Goal: Task Accomplishment & Management: Use online tool/utility

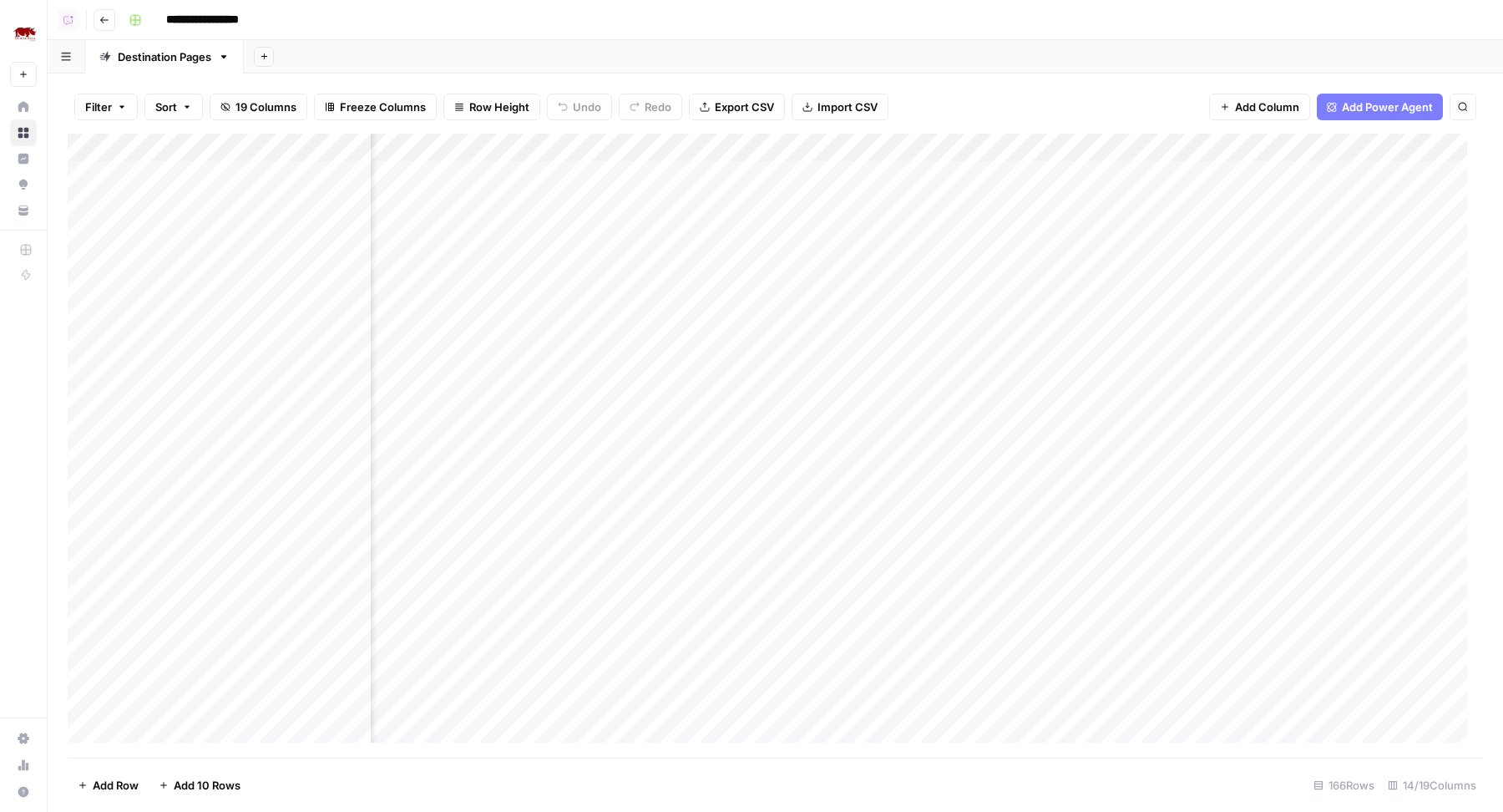
scroll to position [0, 841]
click at [907, 174] on div "Add Column" at bounding box center [775, 445] width 1415 height 624
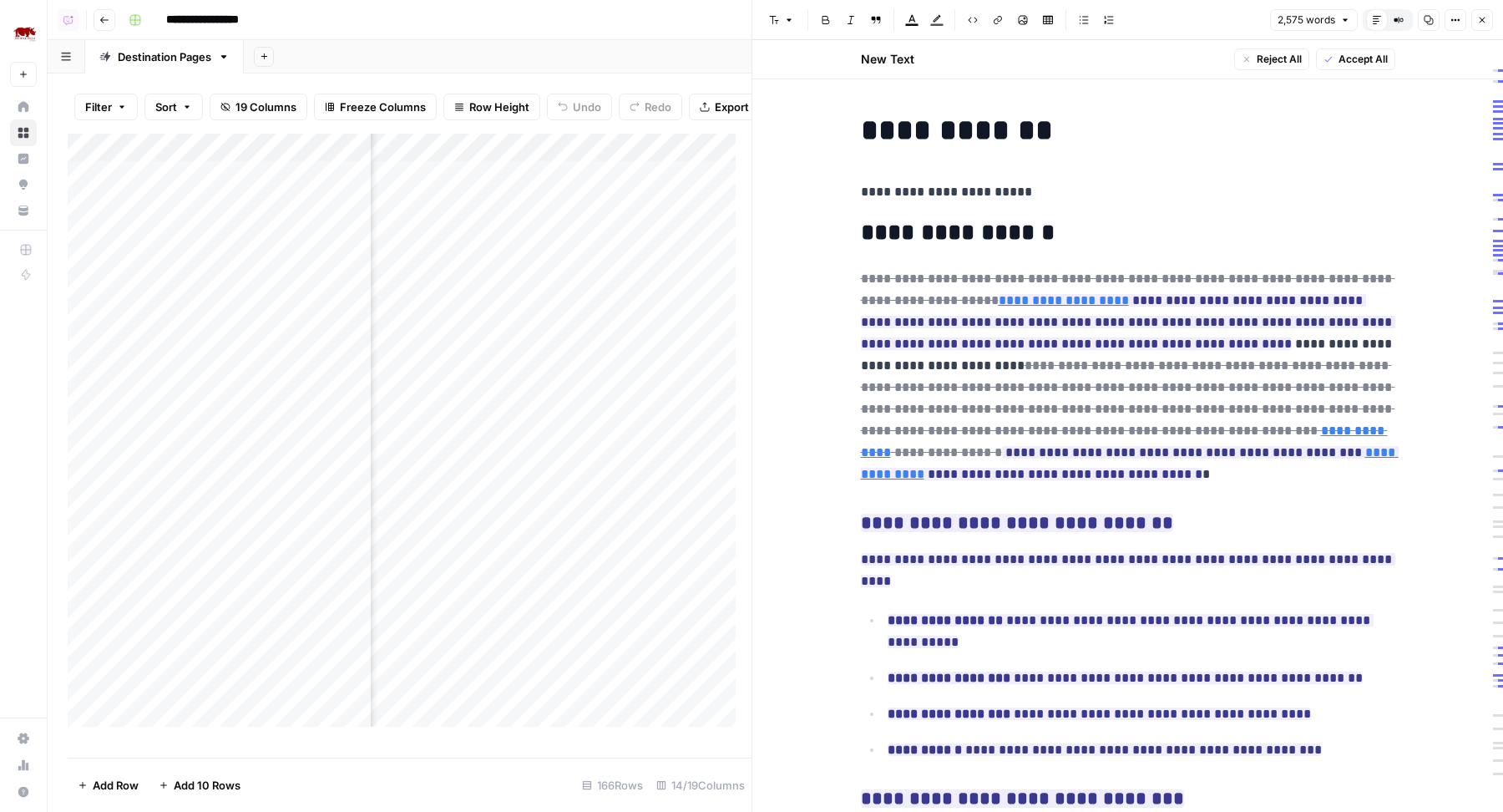
click at [1487, 20] on span "Close" at bounding box center [1487, 20] width 1 height 1
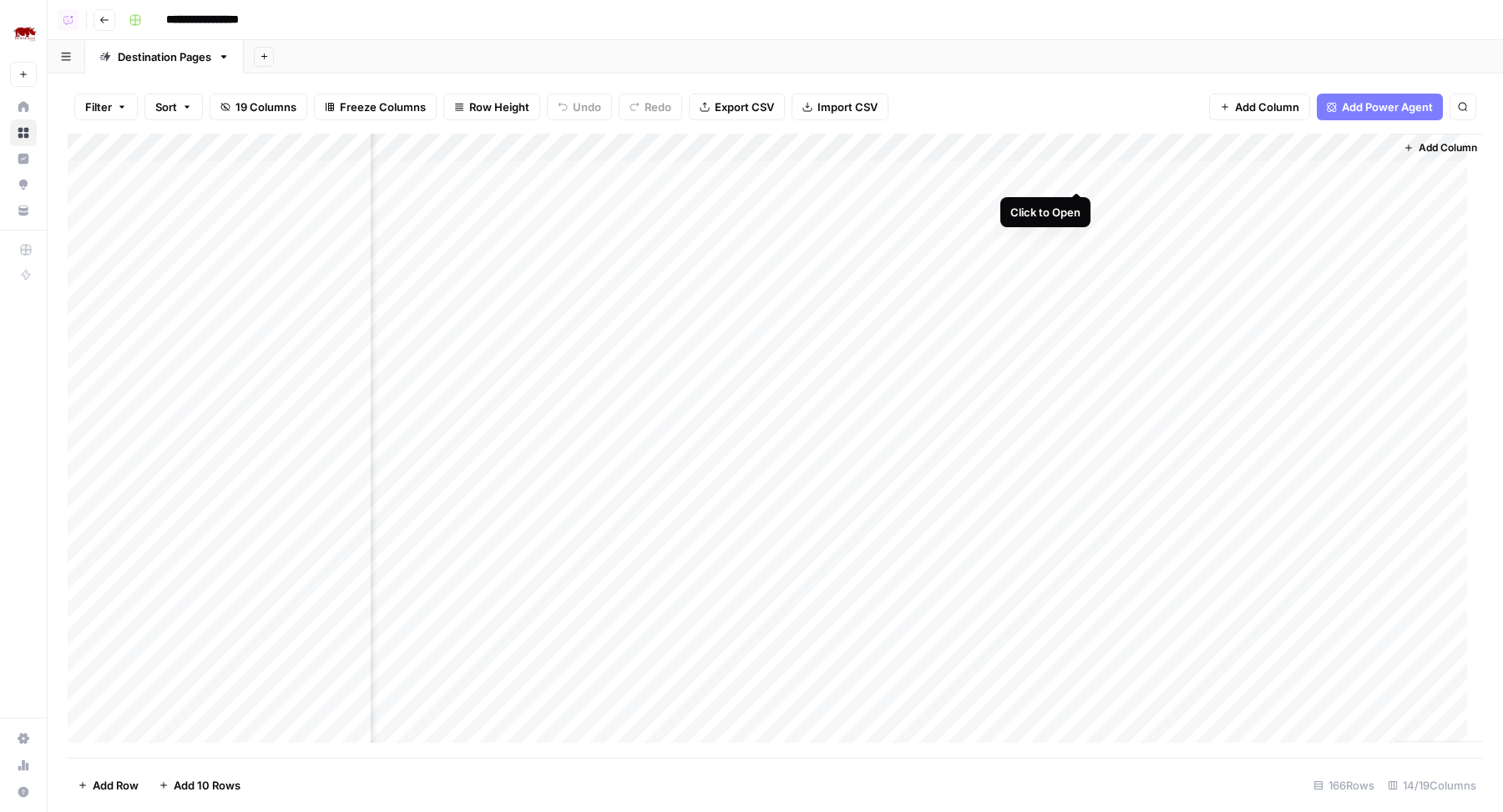
click at [1073, 174] on div "Add Column" at bounding box center [775, 445] width 1415 height 624
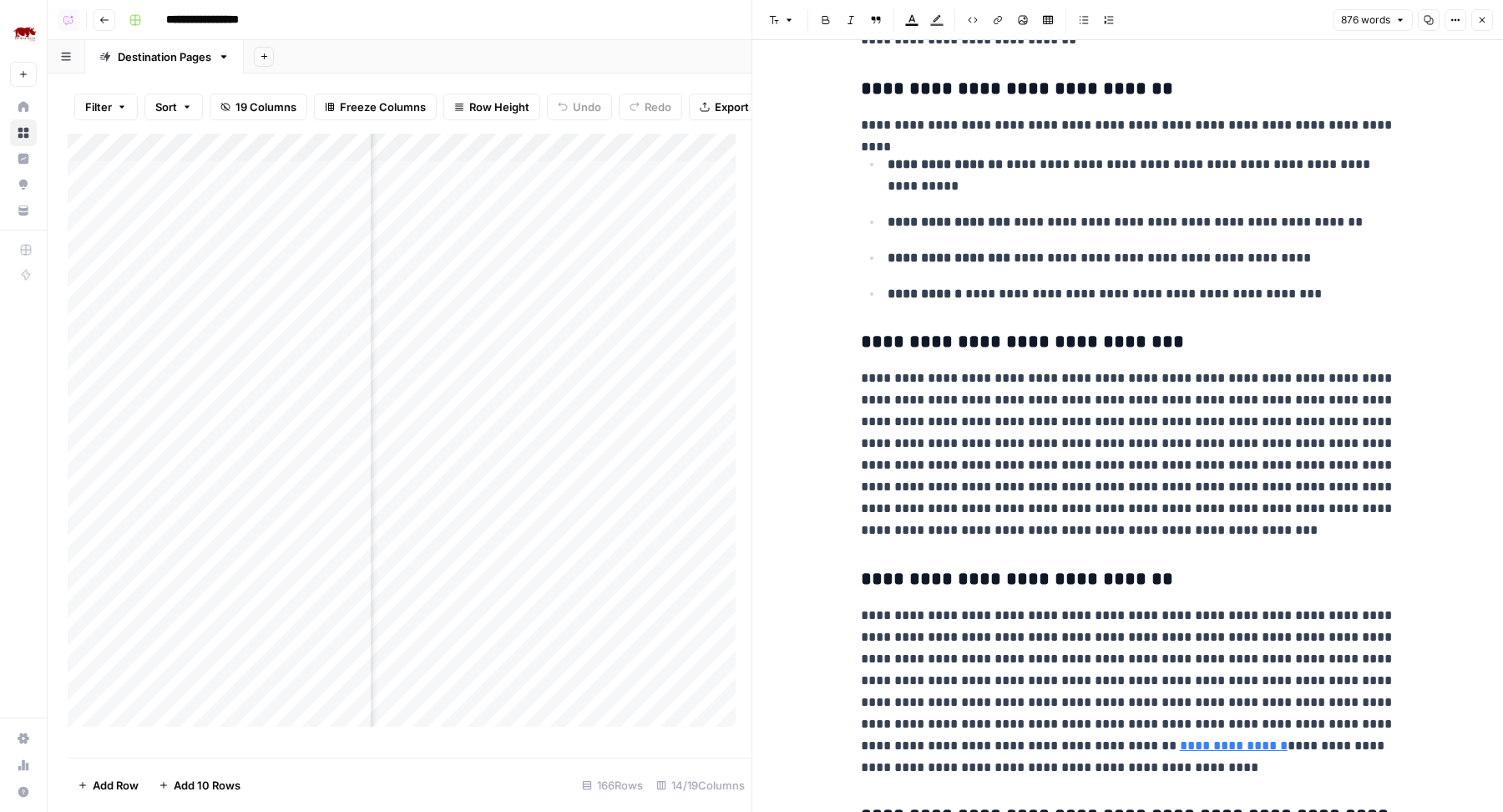
scroll to position [294, 0]
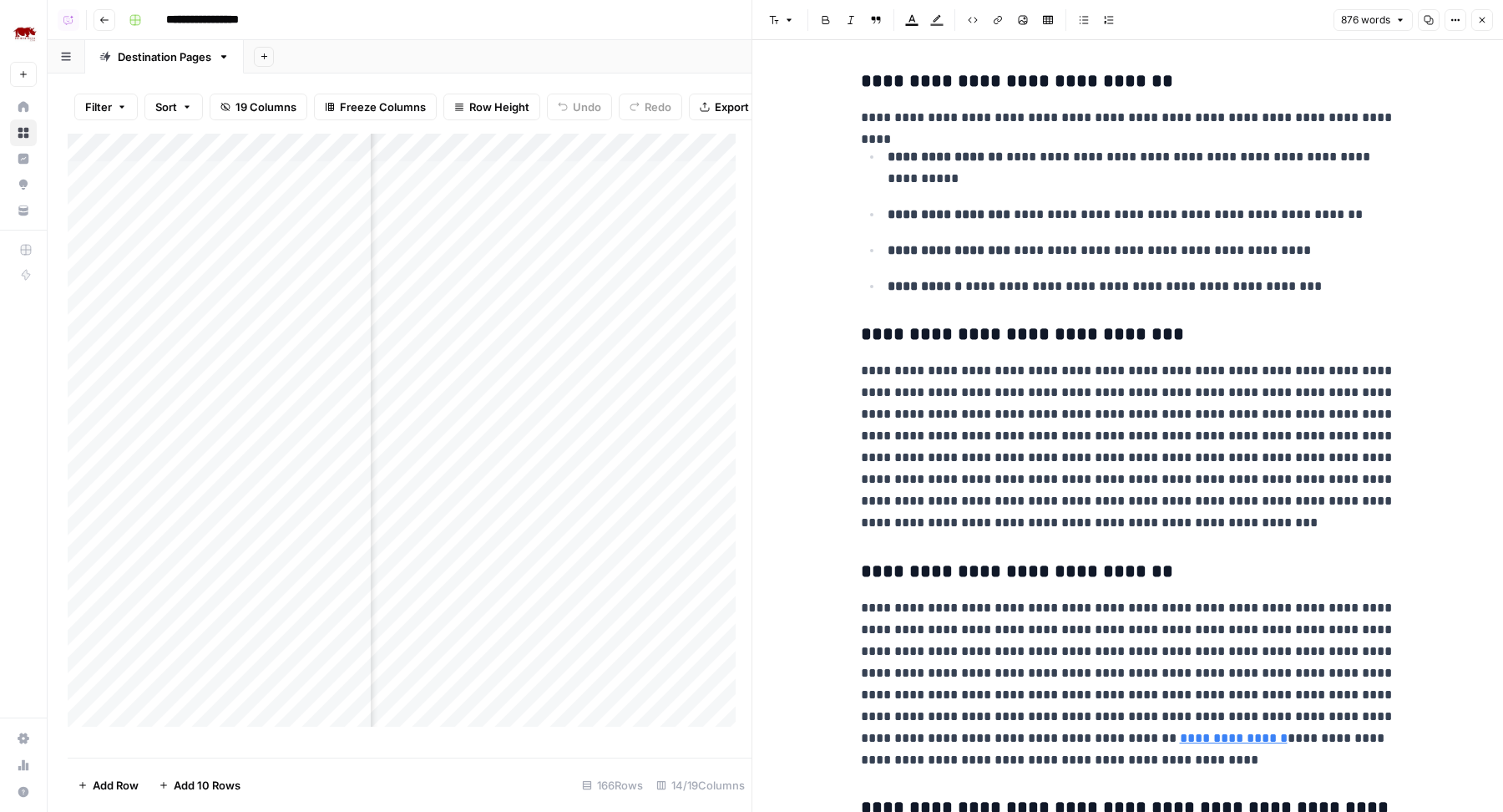
click at [1081, 423] on p "**********" at bounding box center [1127, 446] width 534 height 173
type input "botswa"
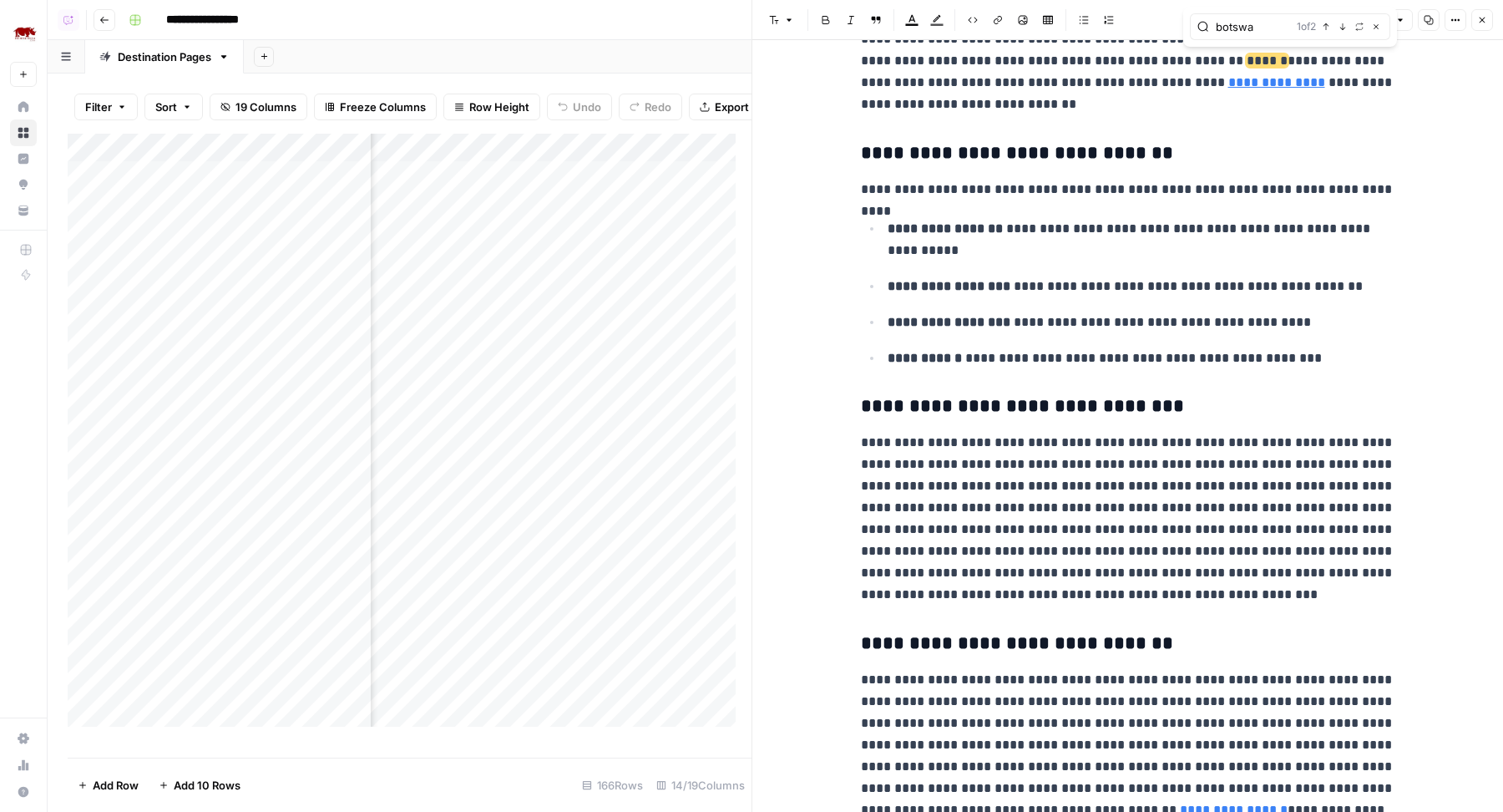
scroll to position [218, 0]
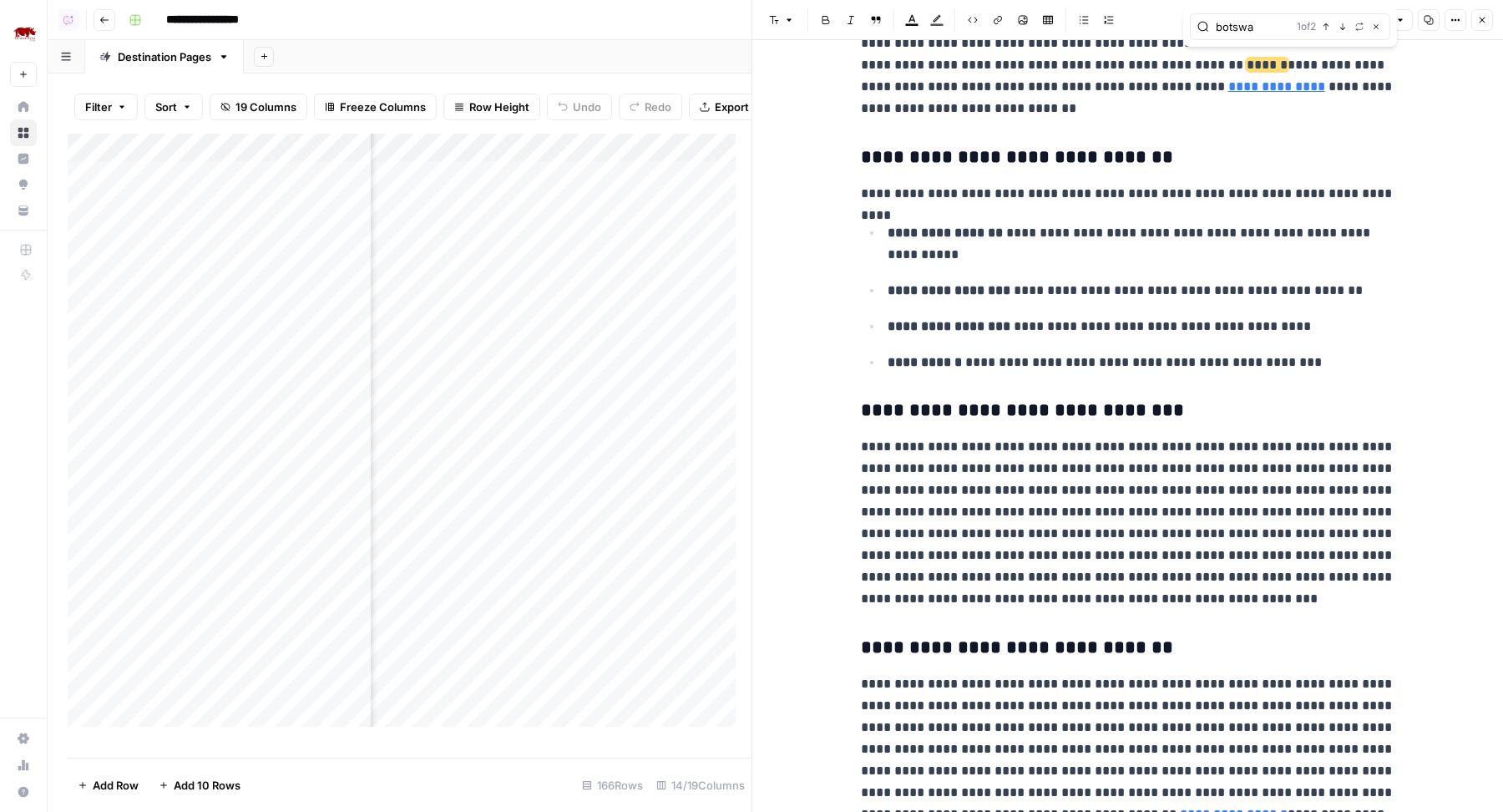
click at [1228, 90] on link "**********" at bounding box center [1277, 86] width 97 height 13
click at [1239, 64] on input "[URL][DOMAIN_NAME]" at bounding box center [1266, 62] width 222 height 16
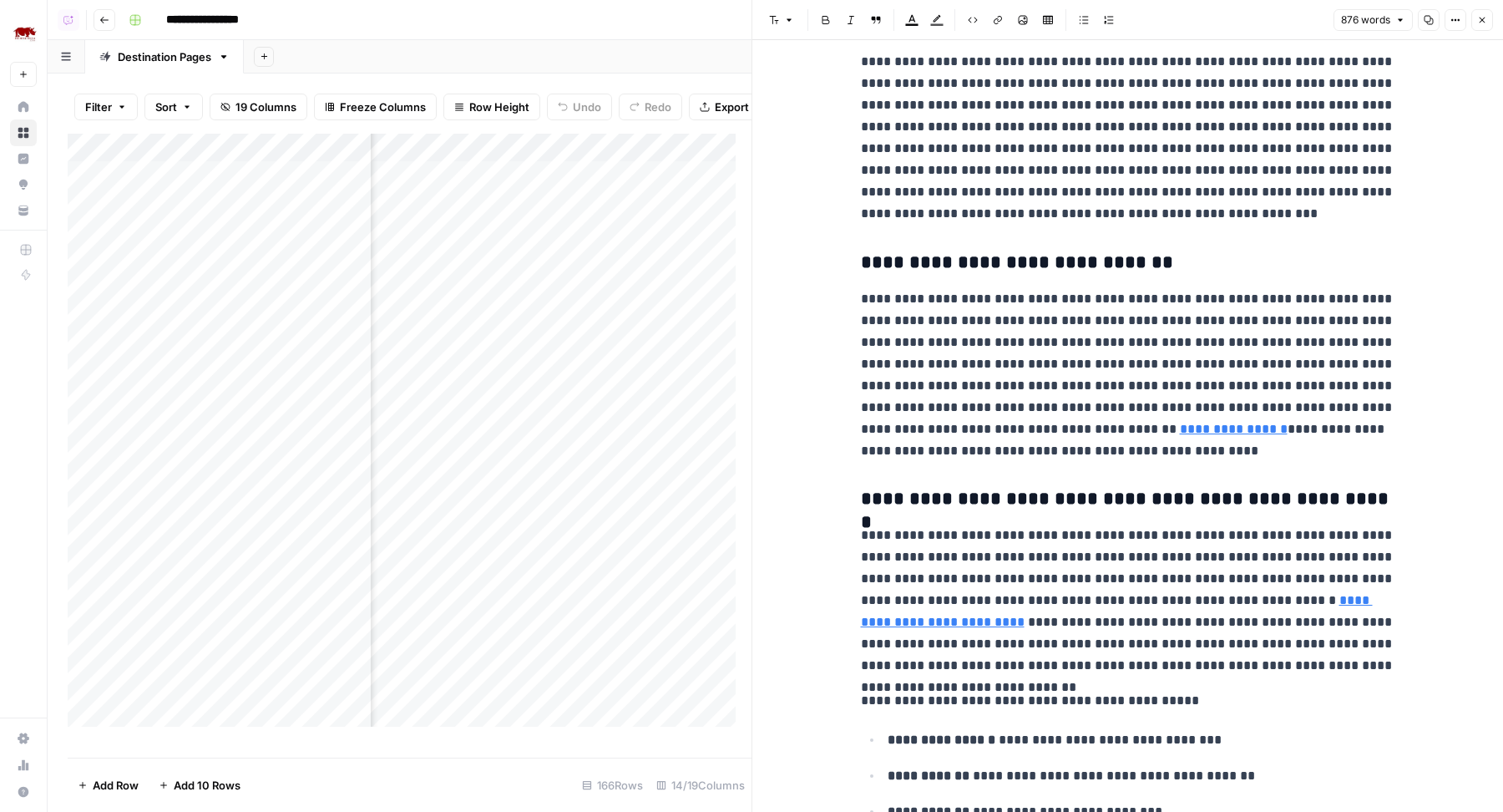
scroll to position [0, 0]
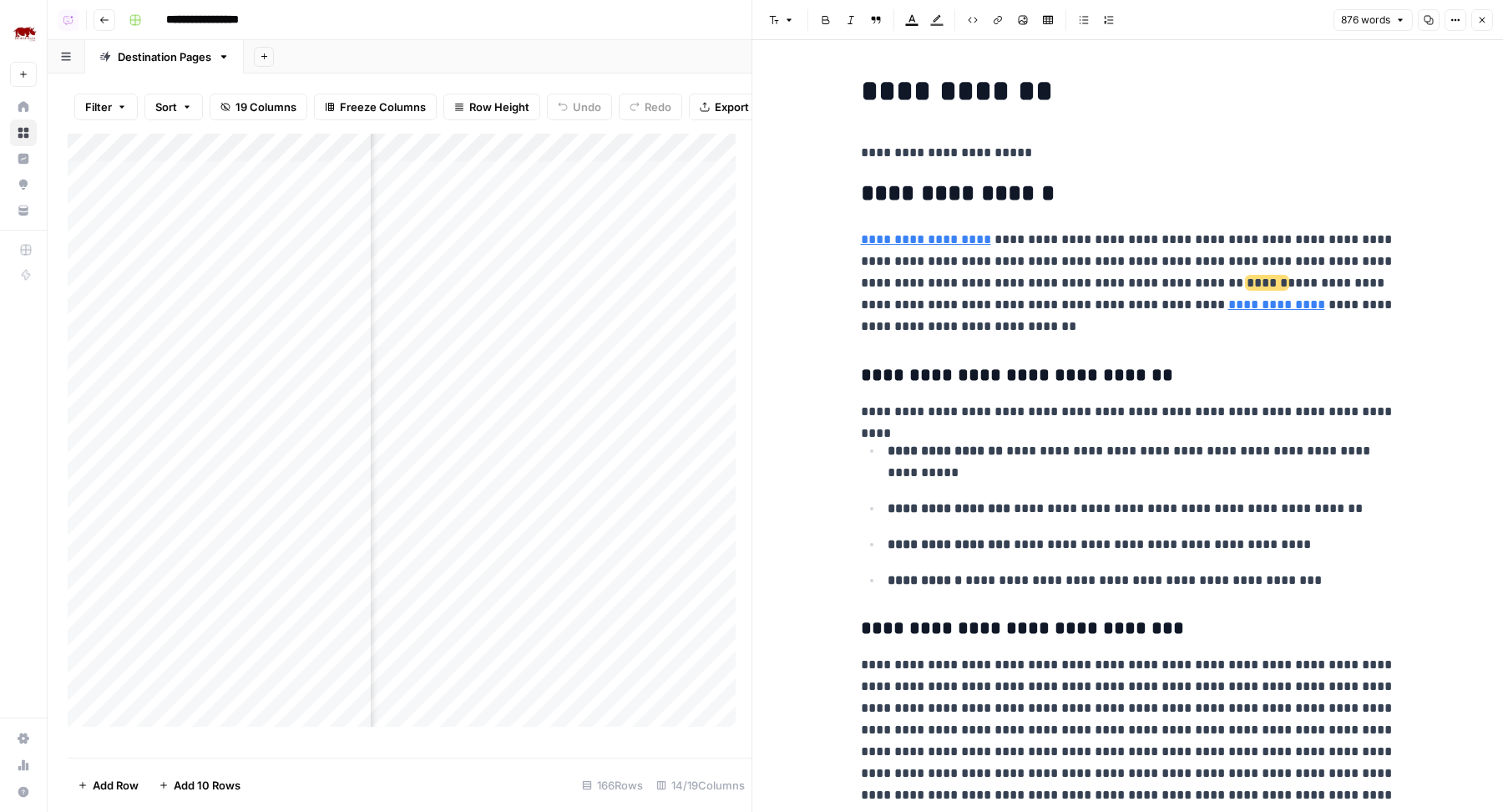
click at [1478, 27] on button "Close" at bounding box center [1482, 19] width 21 height 21
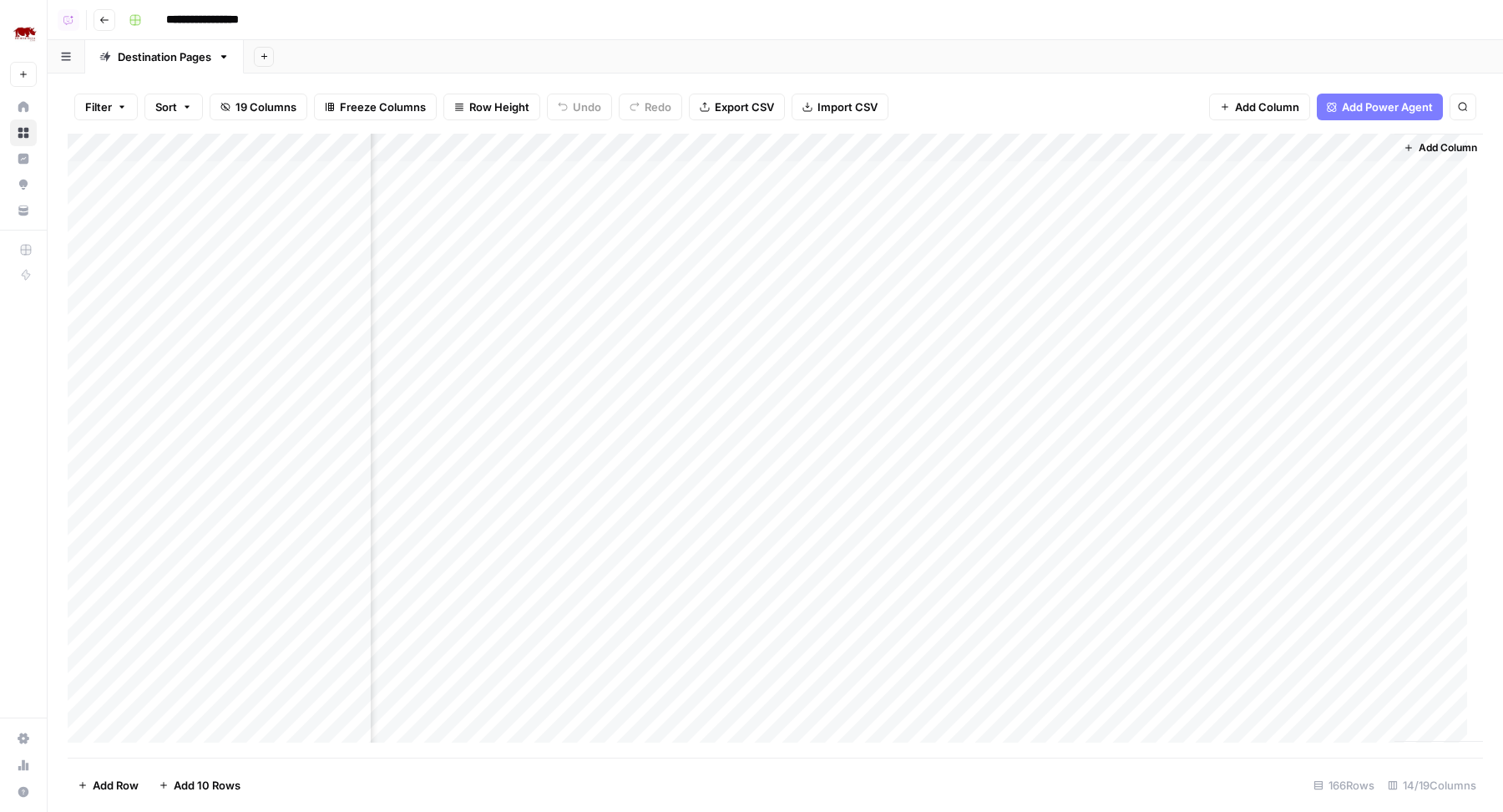
click at [1078, 203] on div "Add Column" at bounding box center [775, 445] width 1415 height 624
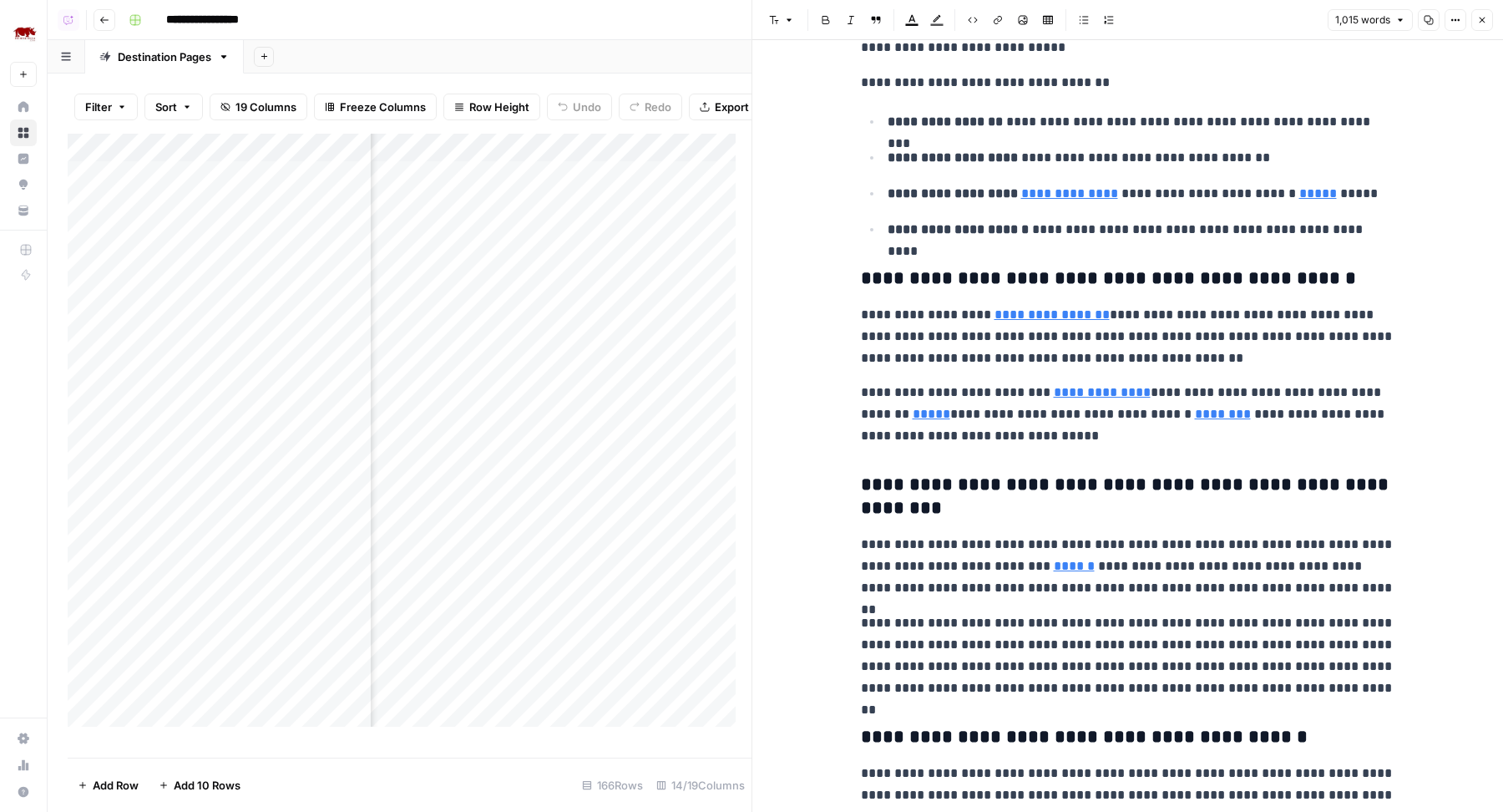
scroll to position [356, 0]
drag, startPoint x: 857, startPoint y: 471, endPoint x: 936, endPoint y: 511, distance: 88.5
click at [939, 515] on h3 "**********" at bounding box center [1127, 496] width 534 height 46
click at [1476, 29] on button "Close" at bounding box center [1482, 19] width 21 height 21
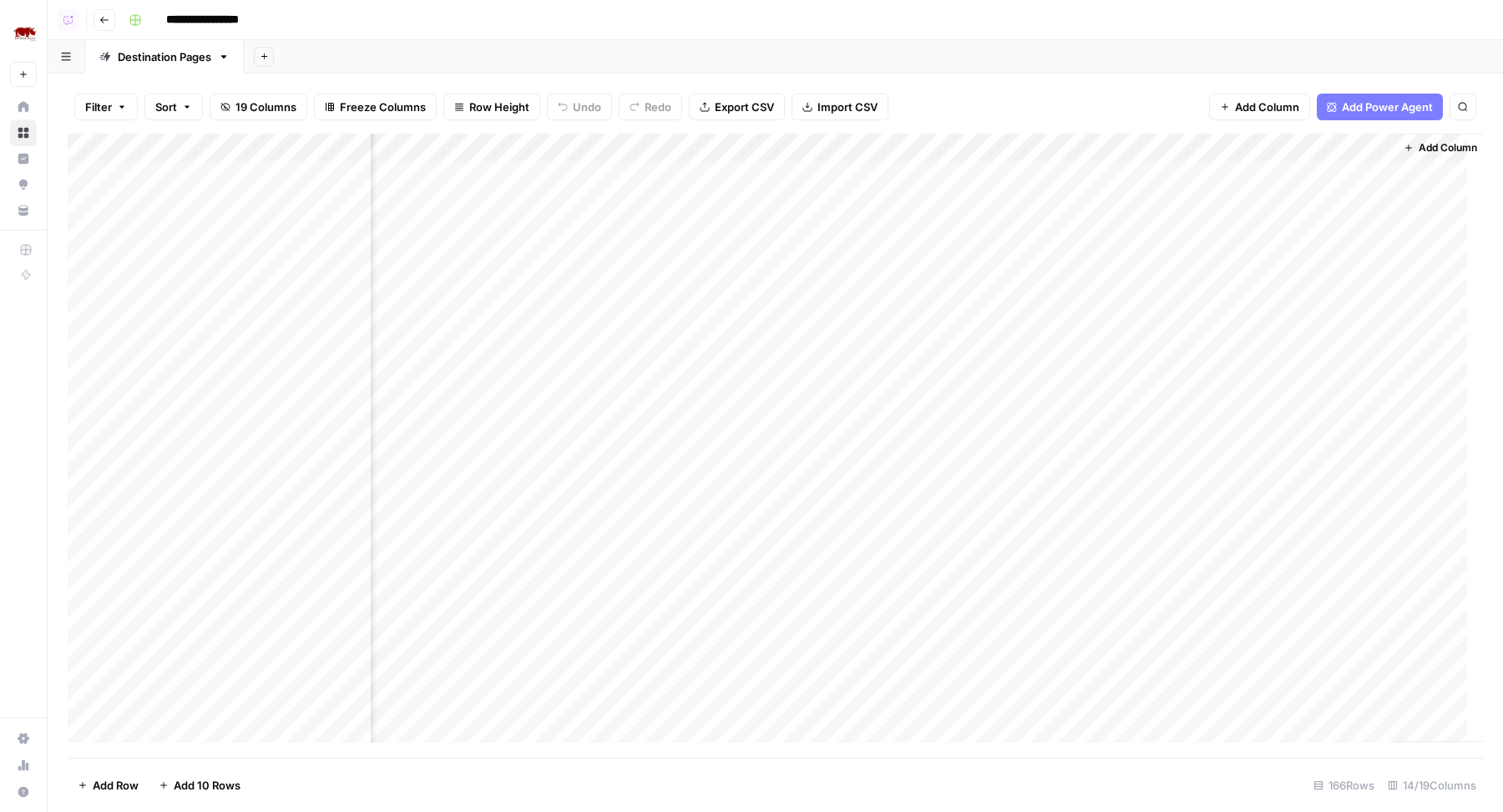
click at [1073, 427] on div "Add Column" at bounding box center [775, 445] width 1415 height 624
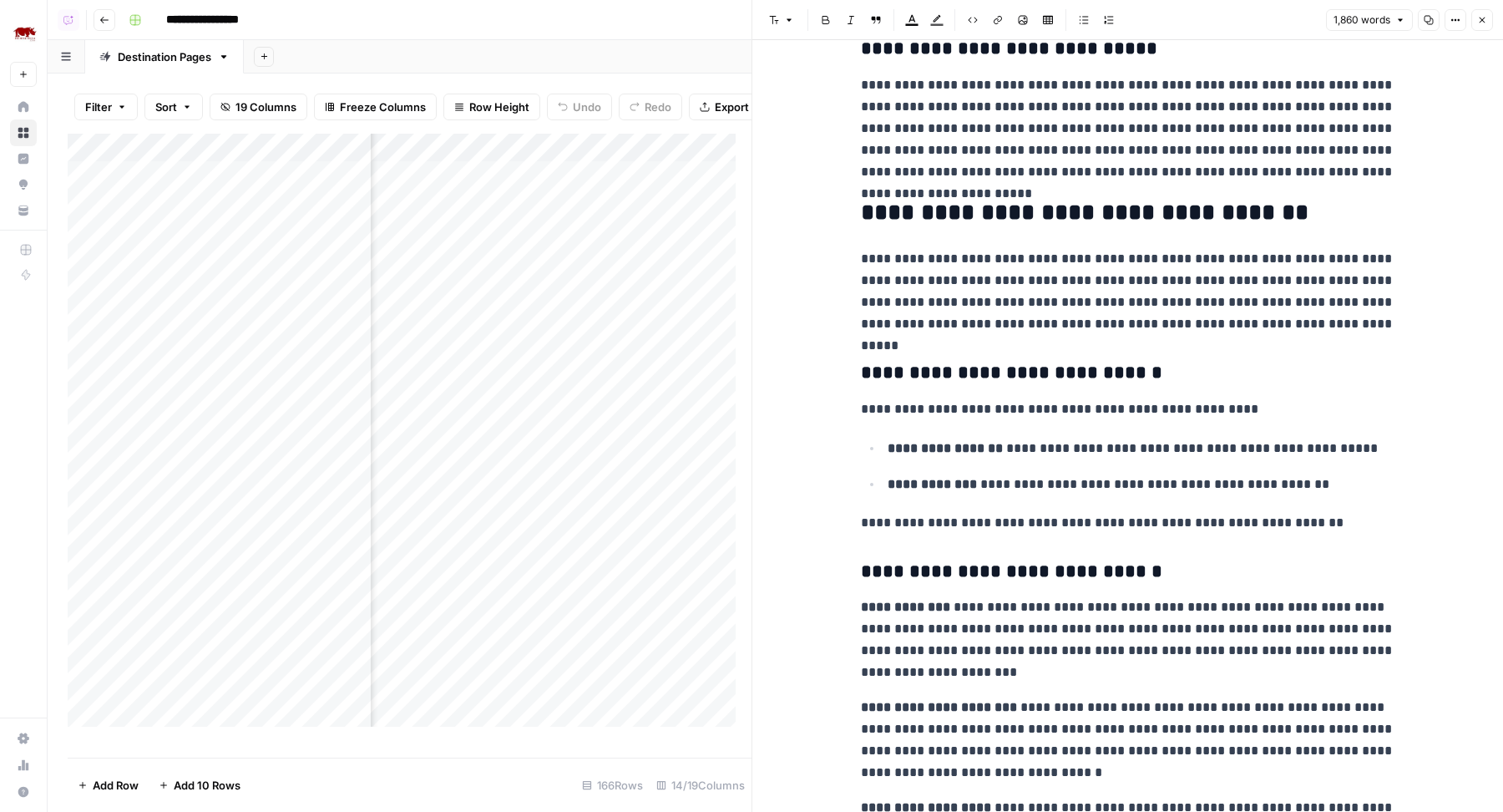
scroll to position [1328, 0]
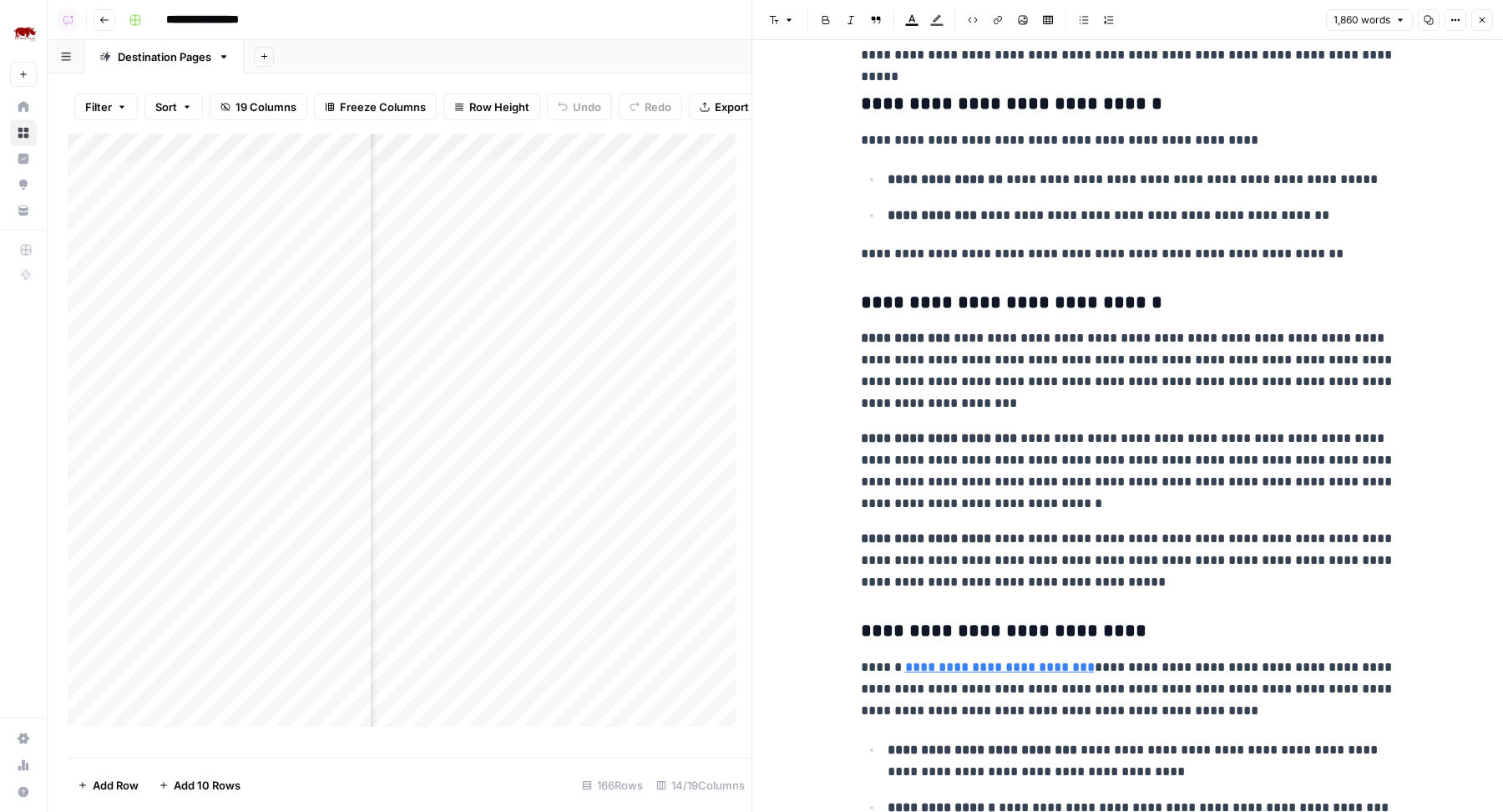
click at [1481, 23] on icon "button" at bounding box center [1482, 20] width 10 height 10
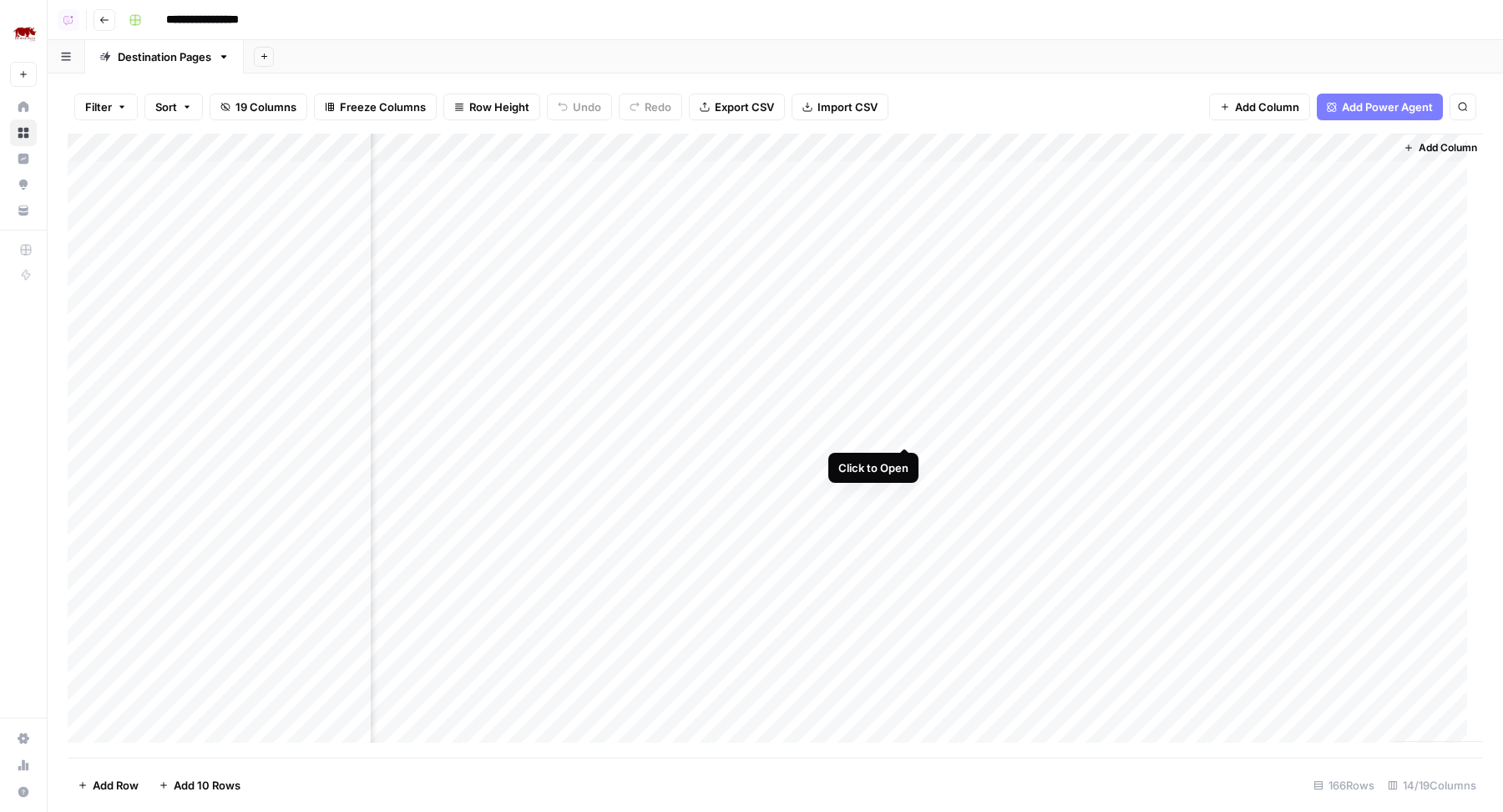
click at [912, 435] on div "Add Column" at bounding box center [775, 445] width 1415 height 624
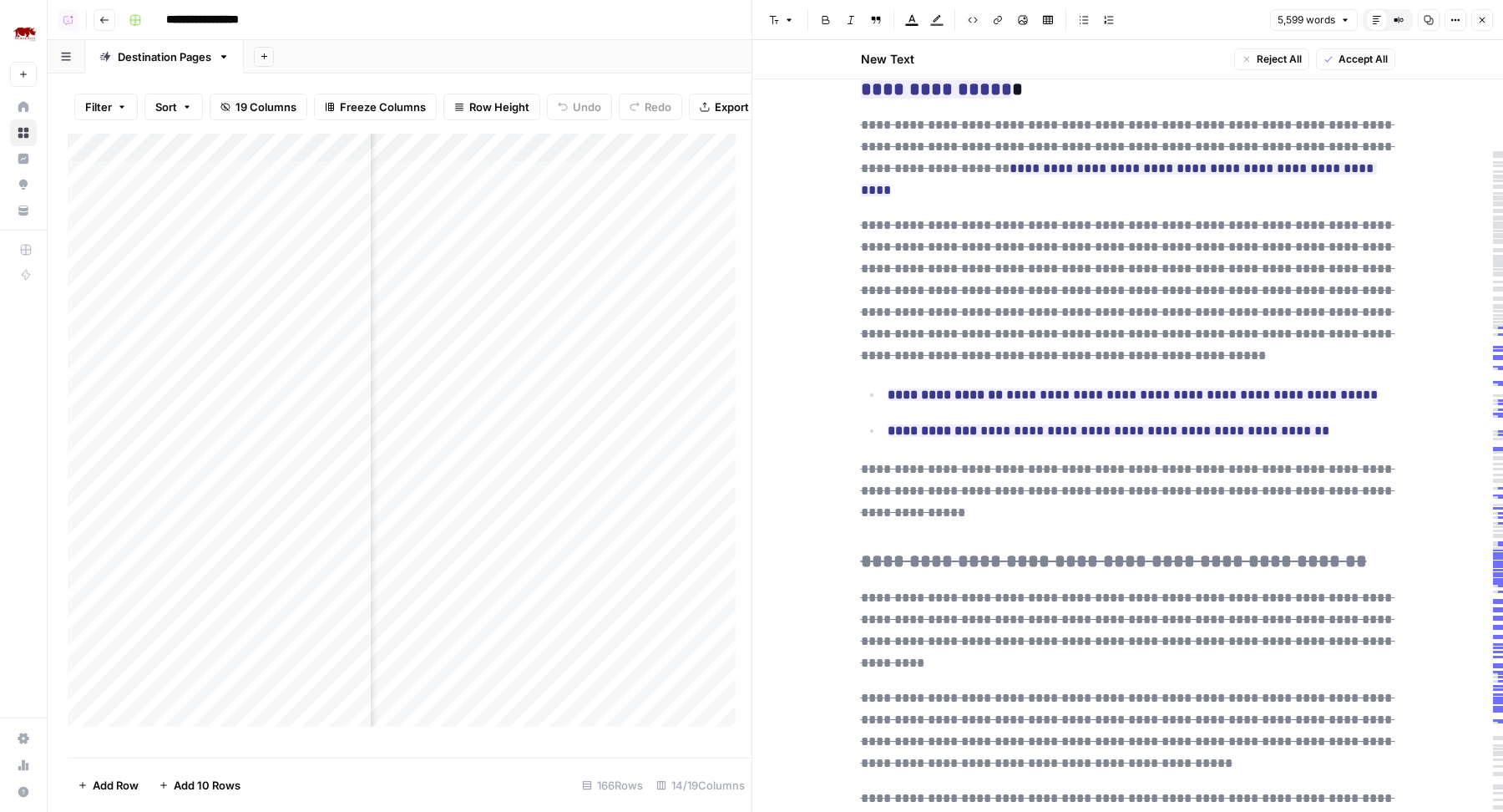
scroll to position [5680, 0]
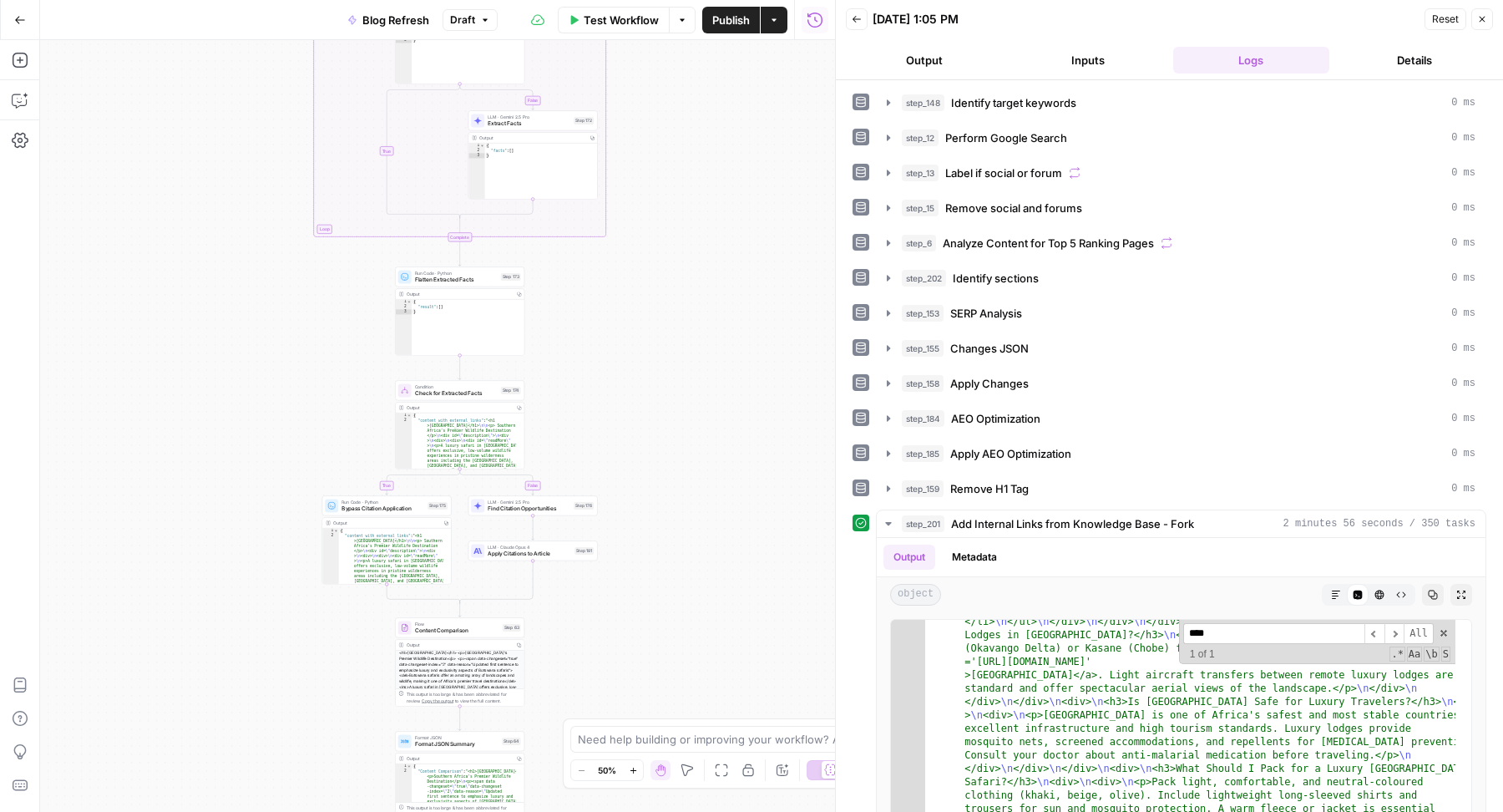
scroll to position [1167, 0]
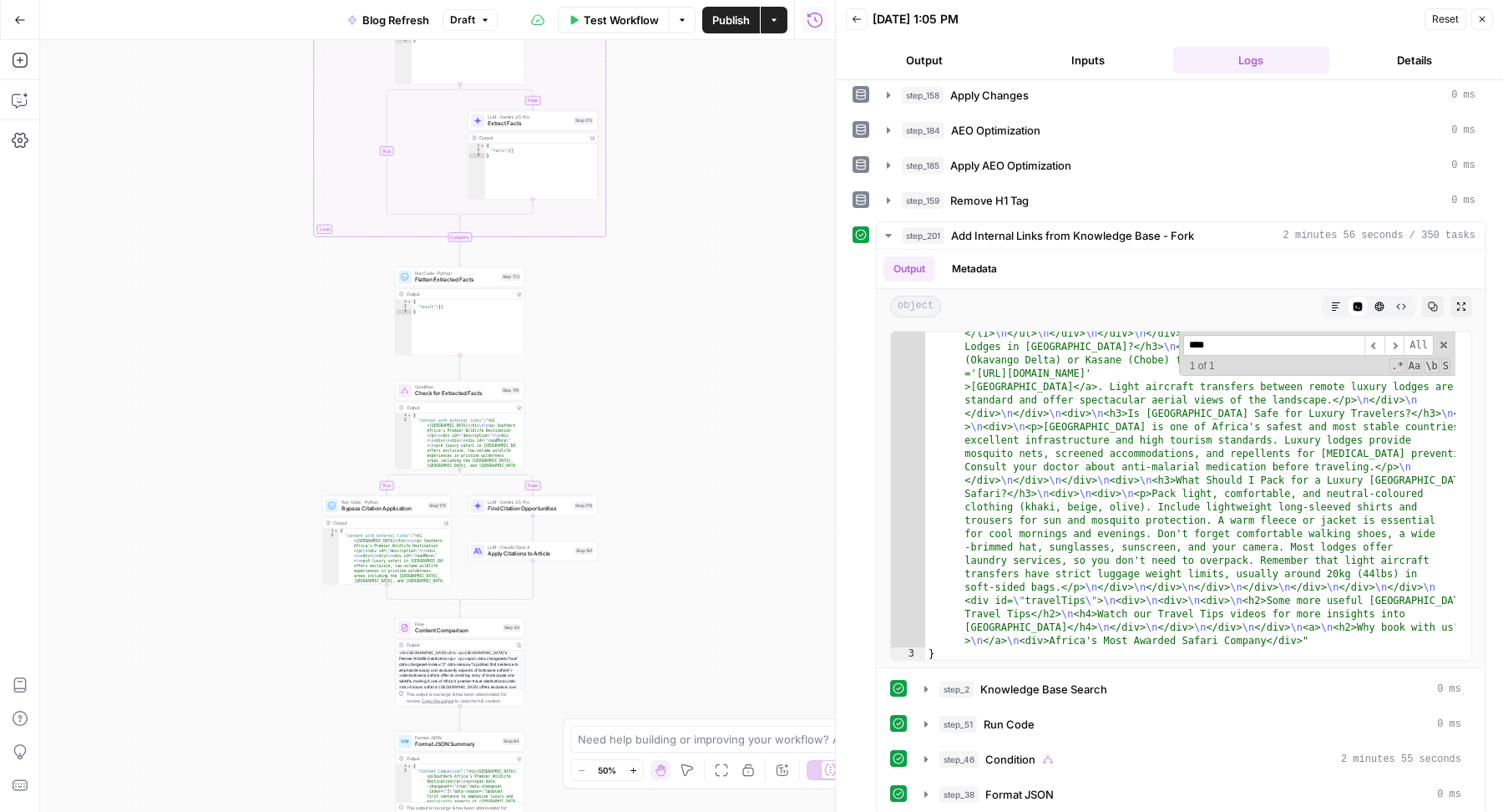
click at [722, 21] on span "Publish" at bounding box center [731, 19] width 38 height 16
